Goal: Information Seeking & Learning: Learn about a topic

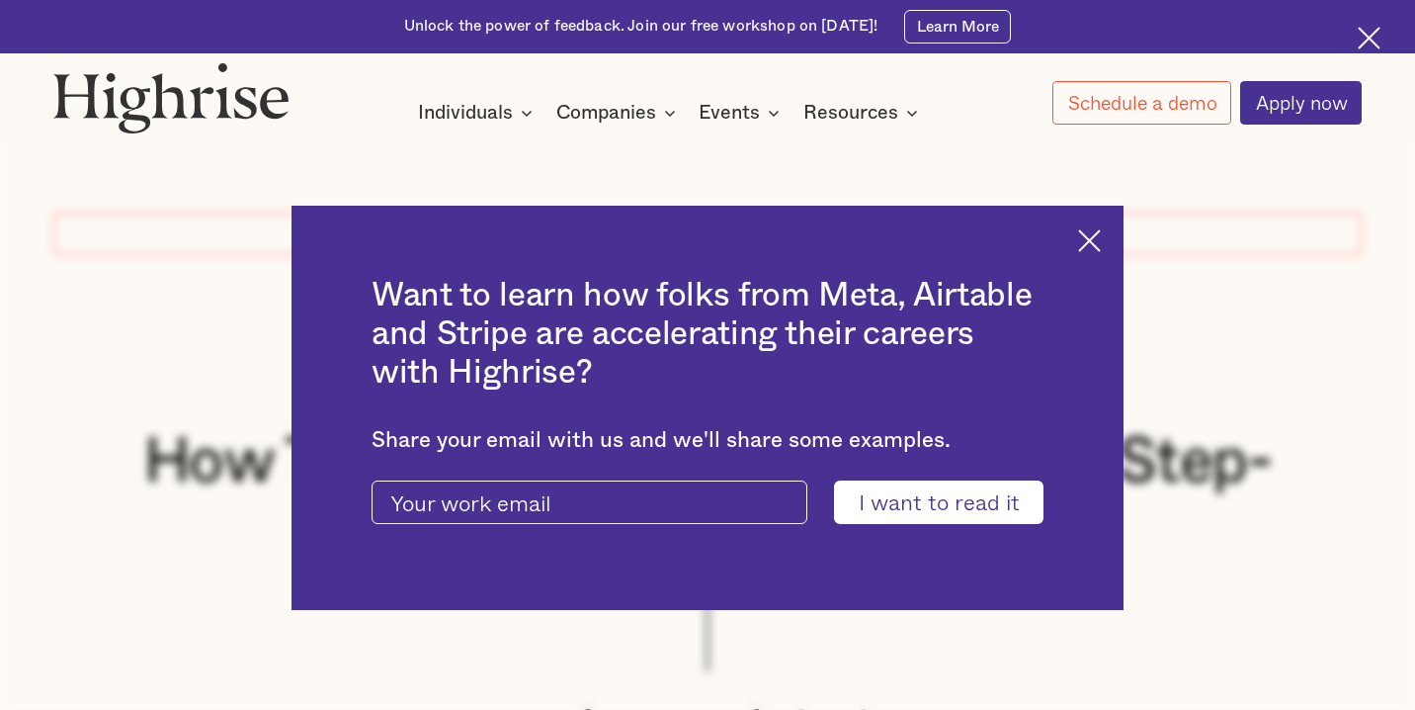
click at [1098, 244] on img at bounding box center [1089, 240] width 23 height 23
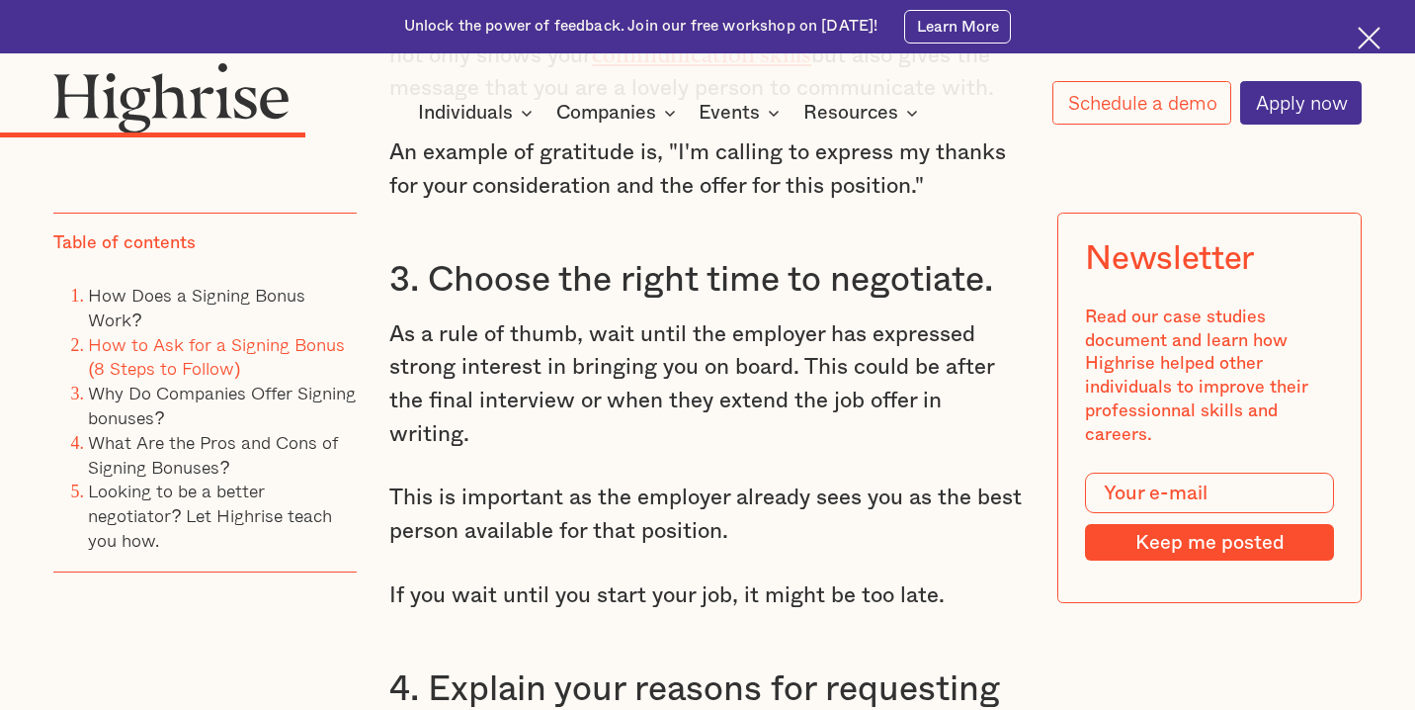
scroll to position [4577, 0]
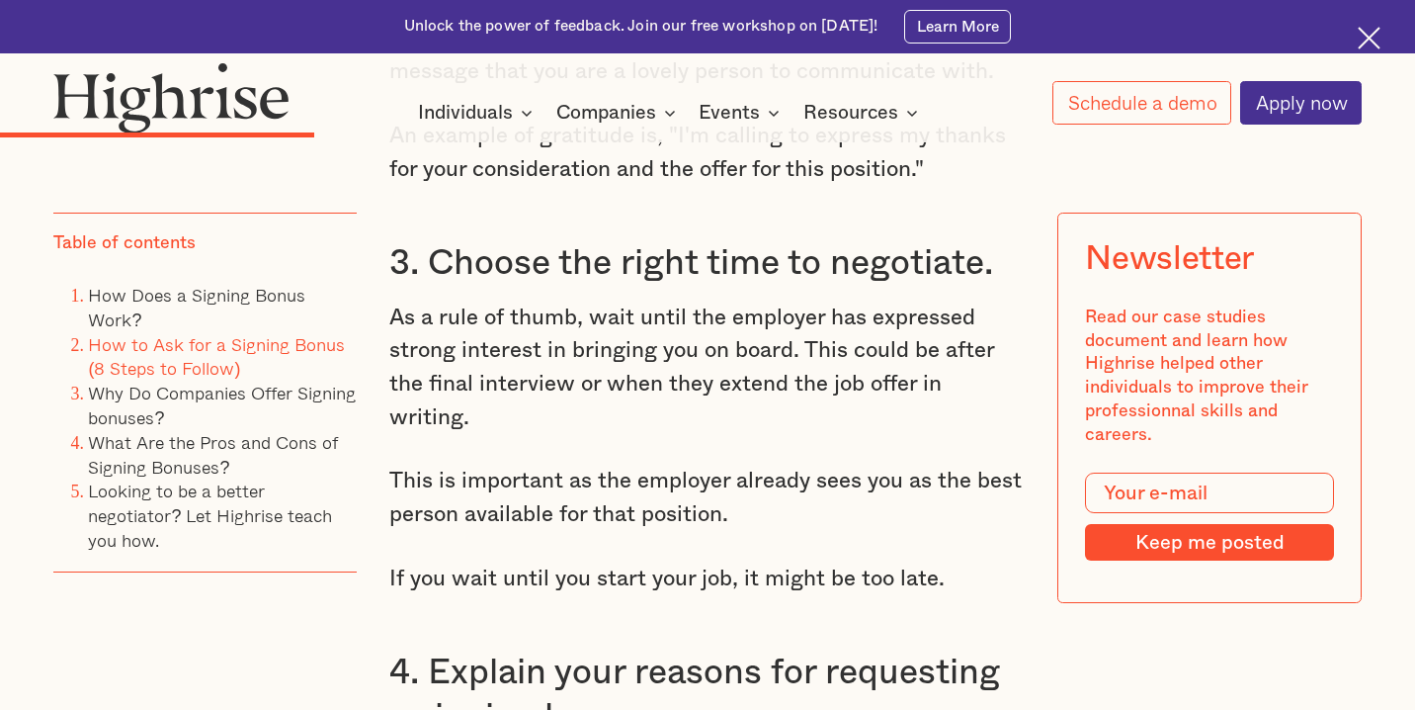
click at [180, 101] on img at bounding box center [171, 97] width 236 height 71
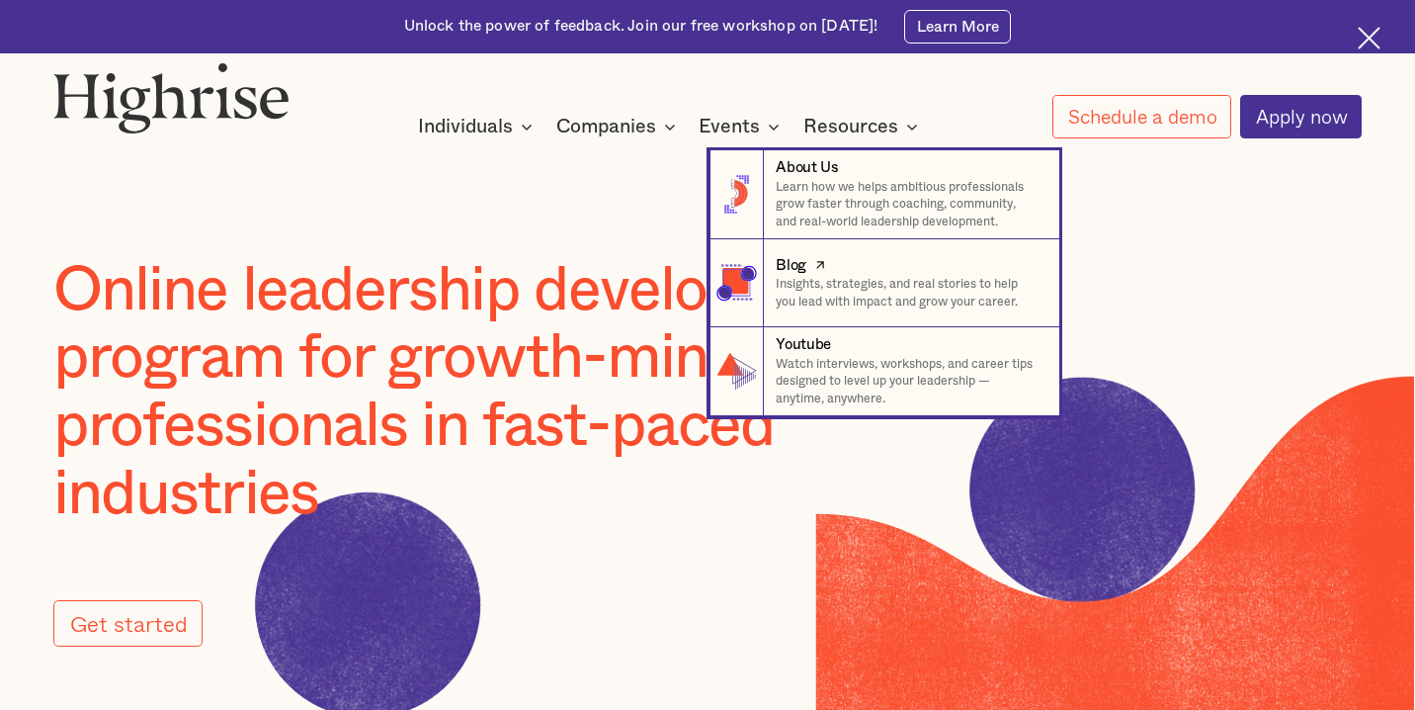
click at [832, 295] on p "Insights, strategies, and real stories to help you lead with impact and grow yo…" at bounding box center [909, 293] width 266 height 35
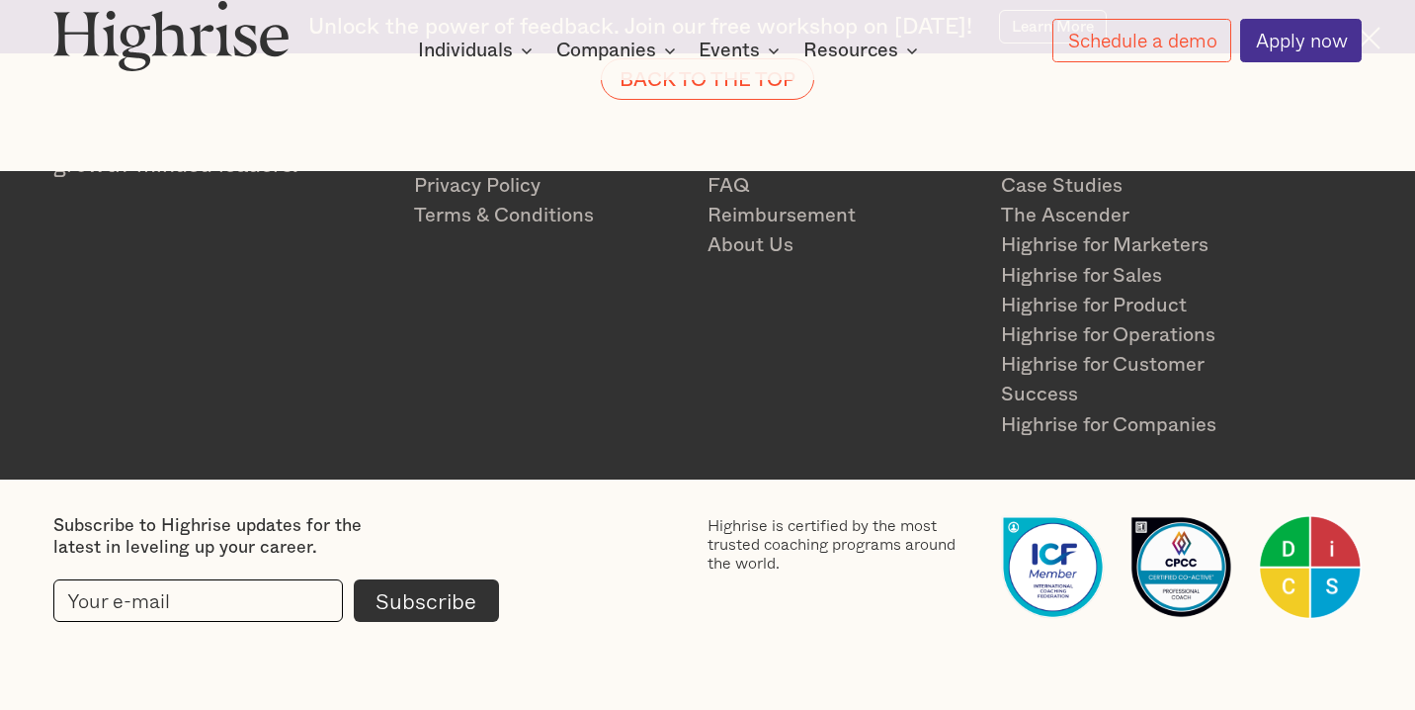
scroll to position [5193, 0]
